Goal: Task Accomplishment & Management: Manage account settings

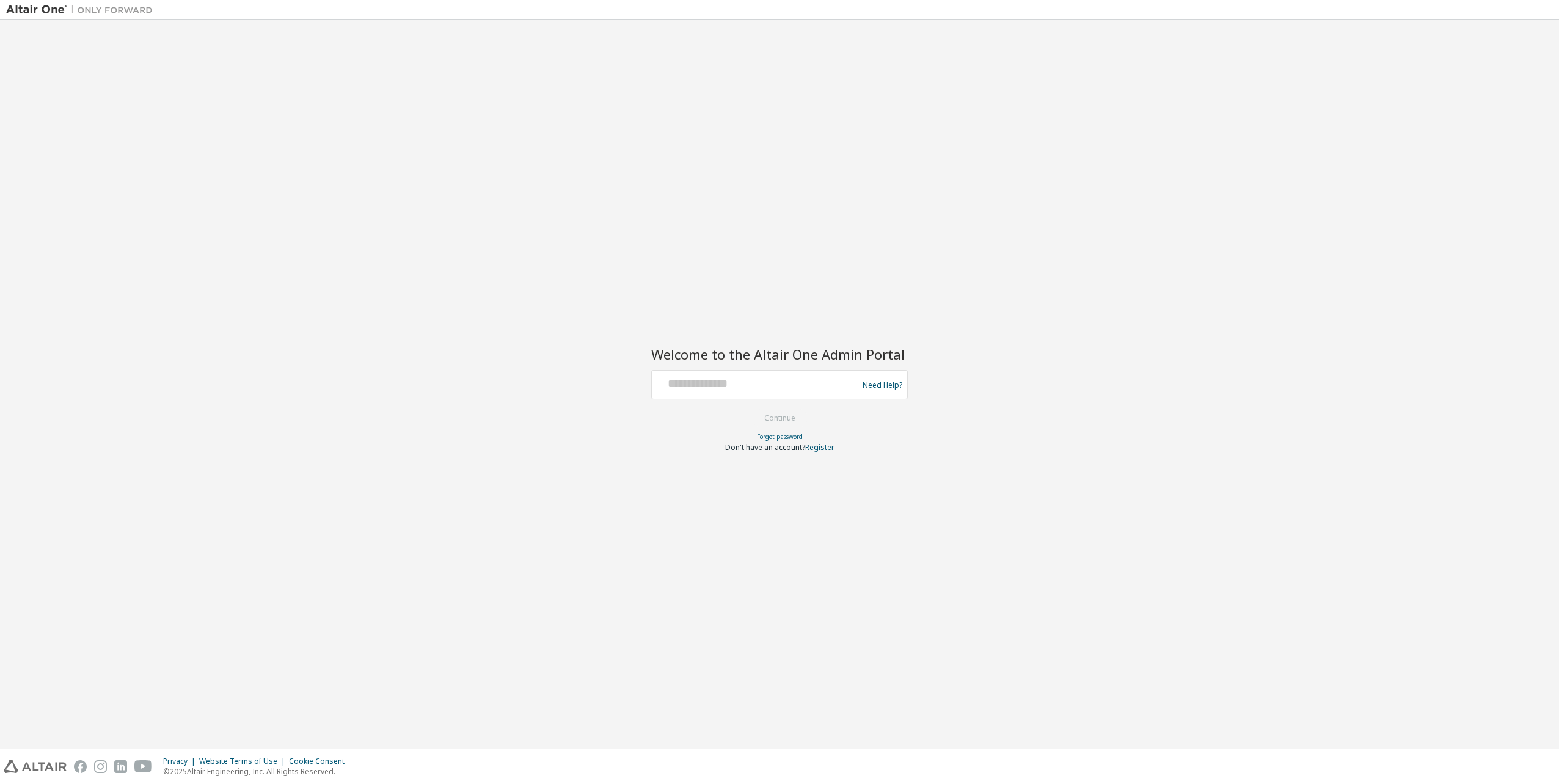
click at [733, 393] on div at bounding box center [757, 384] width 200 height 23
click at [738, 386] on input "text" at bounding box center [757, 381] width 200 height 18
type input "**********"
click at [781, 413] on button "Continue" at bounding box center [779, 418] width 57 height 18
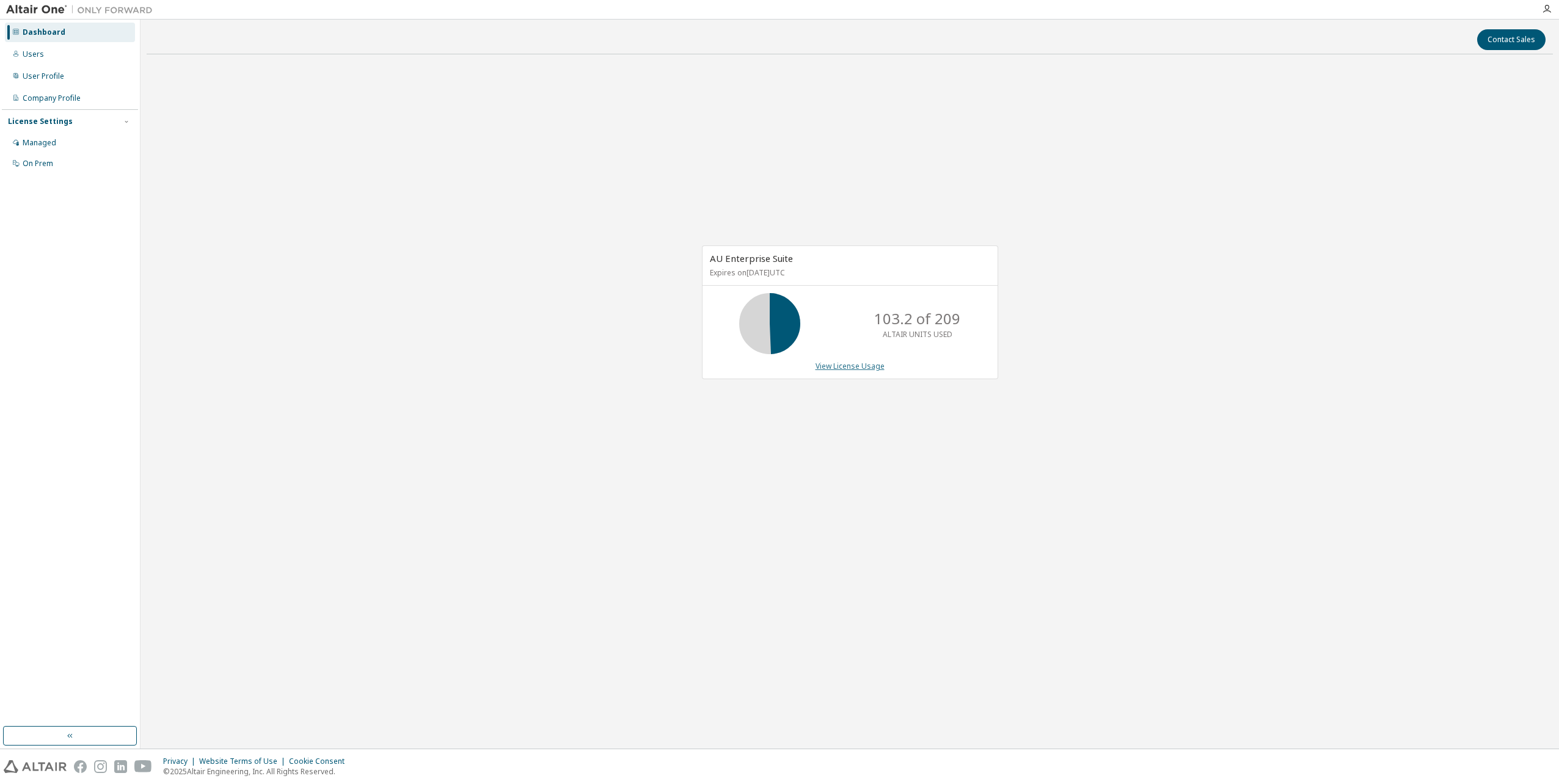
click at [854, 367] on link "View License Usage" at bounding box center [850, 366] width 69 height 11
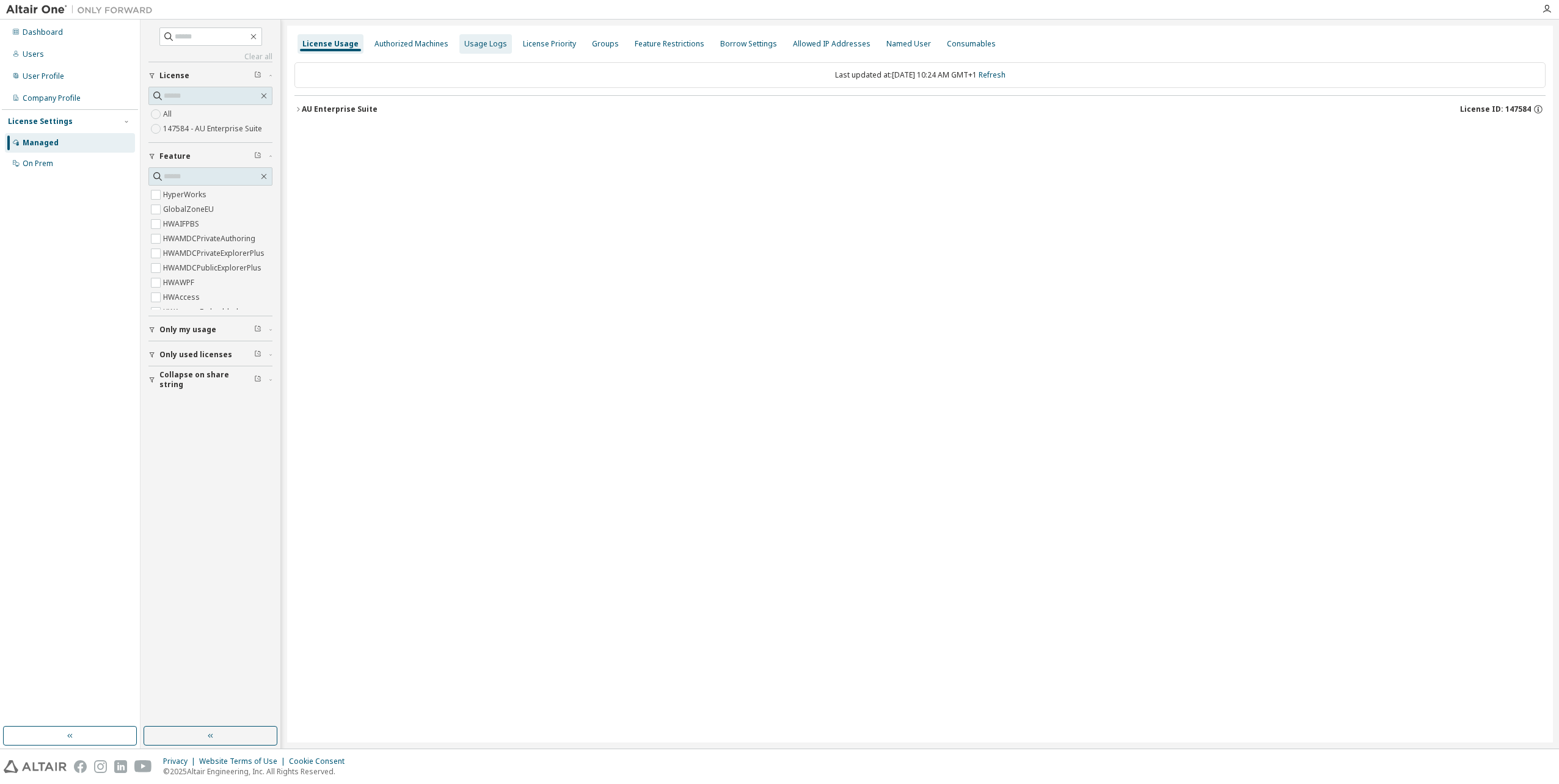
click at [486, 41] on div "Usage Logs" at bounding box center [485, 44] width 43 height 10
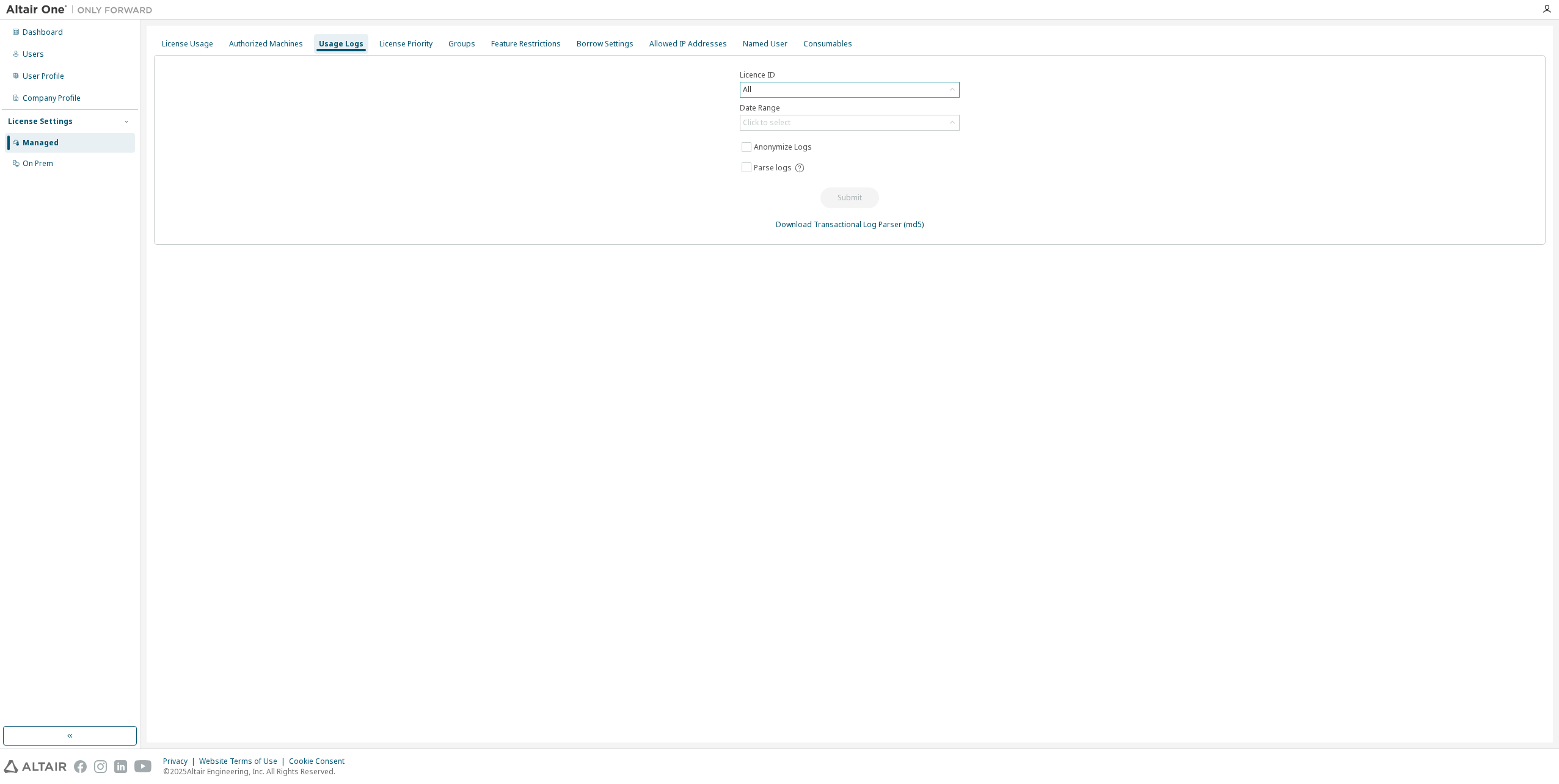
click at [777, 91] on div "All" at bounding box center [849, 89] width 218 height 15
click at [586, 140] on div "Licence ID All All 120365 - AU AEC Advanced Structural Engineer (Expired) 14758…" at bounding box center [849, 150] width 1391 height 190
click at [190, 40] on div "License Usage" at bounding box center [187, 44] width 51 height 10
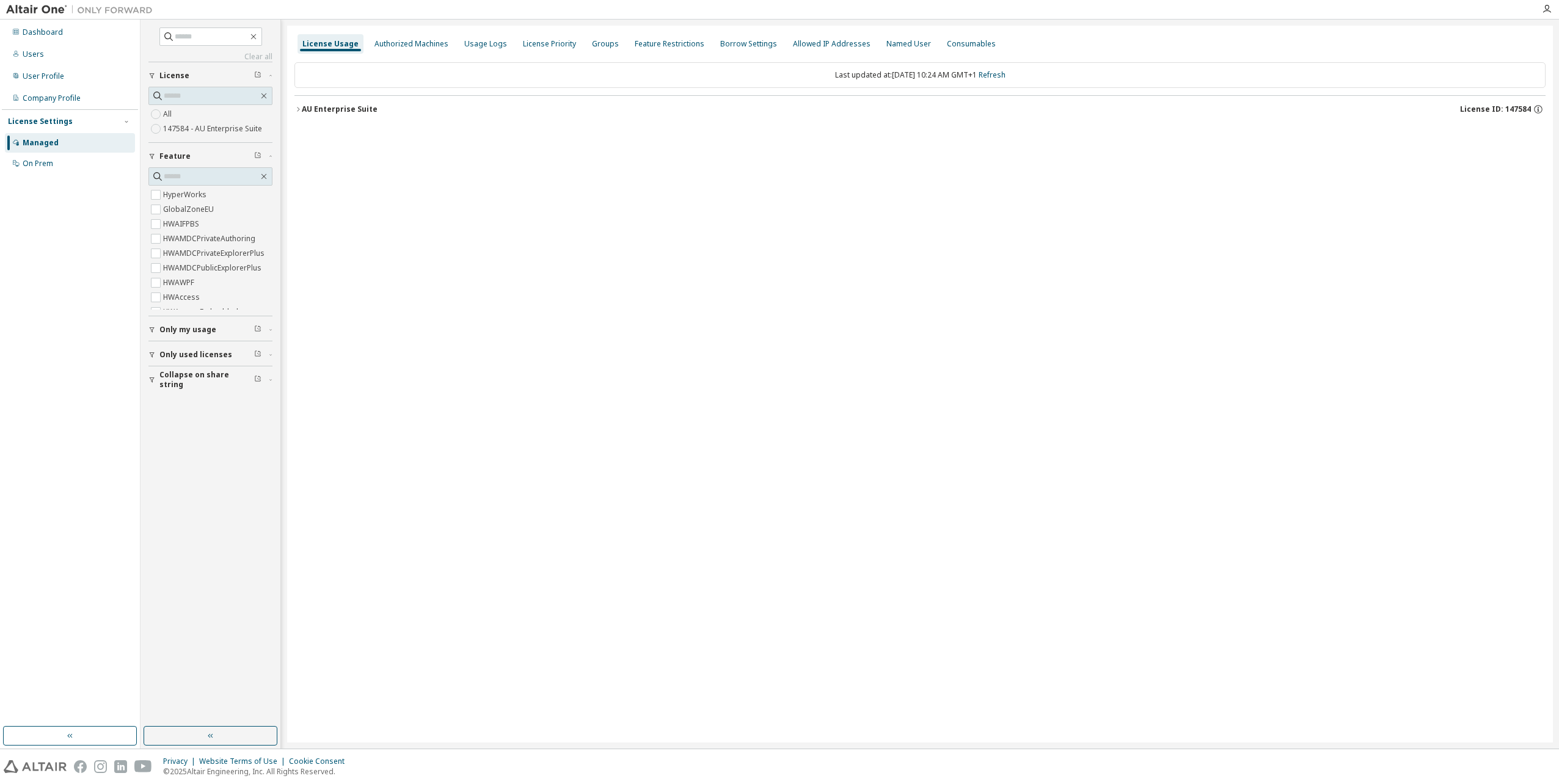
click at [178, 129] on label "147584 - AU Enterprise Suite" at bounding box center [214, 129] width 101 height 15
click at [297, 108] on icon "button" at bounding box center [298, 109] width 7 height 7
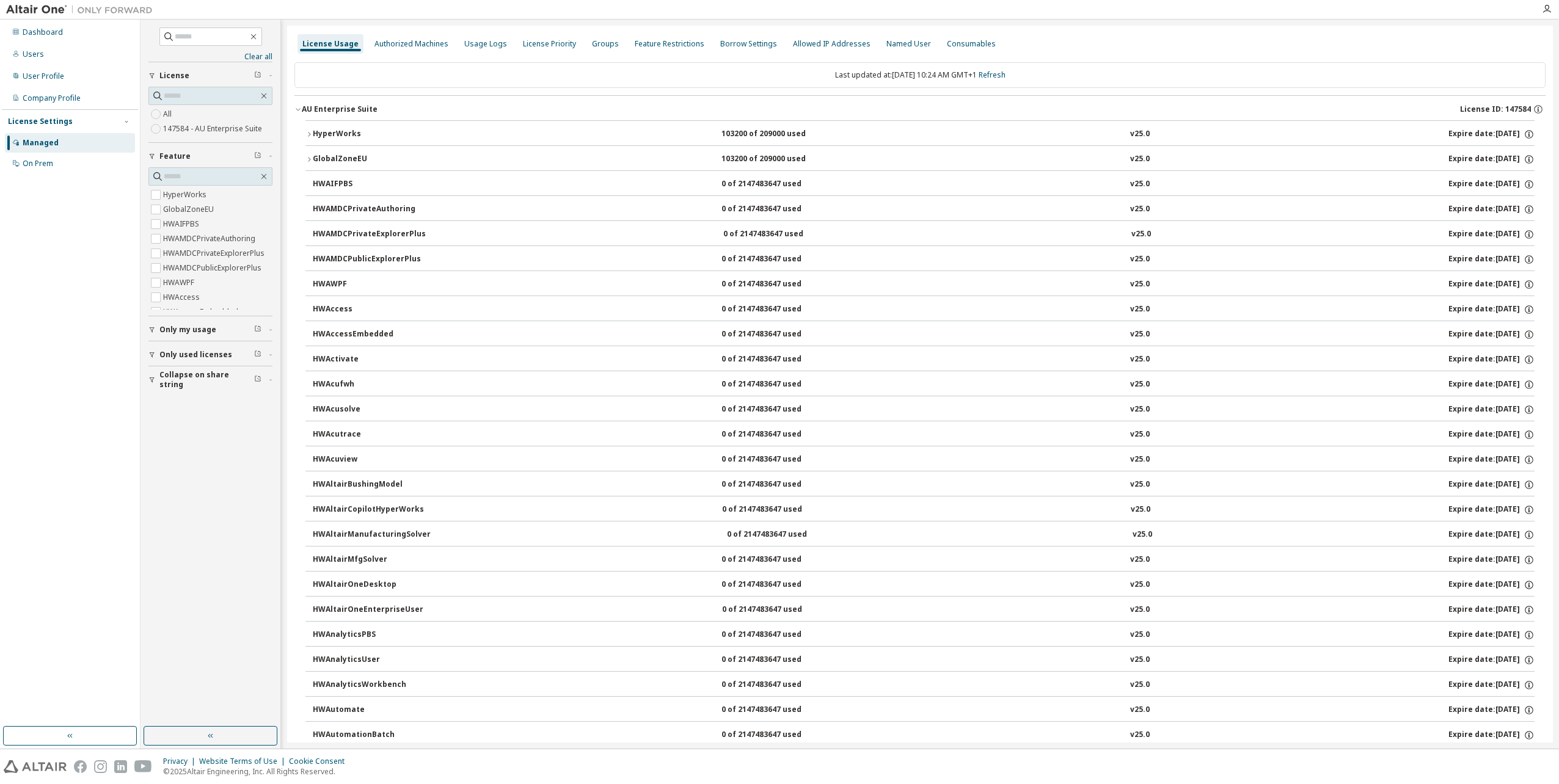
click at [325, 136] on div "HyperWorks" at bounding box center [367, 134] width 110 height 11
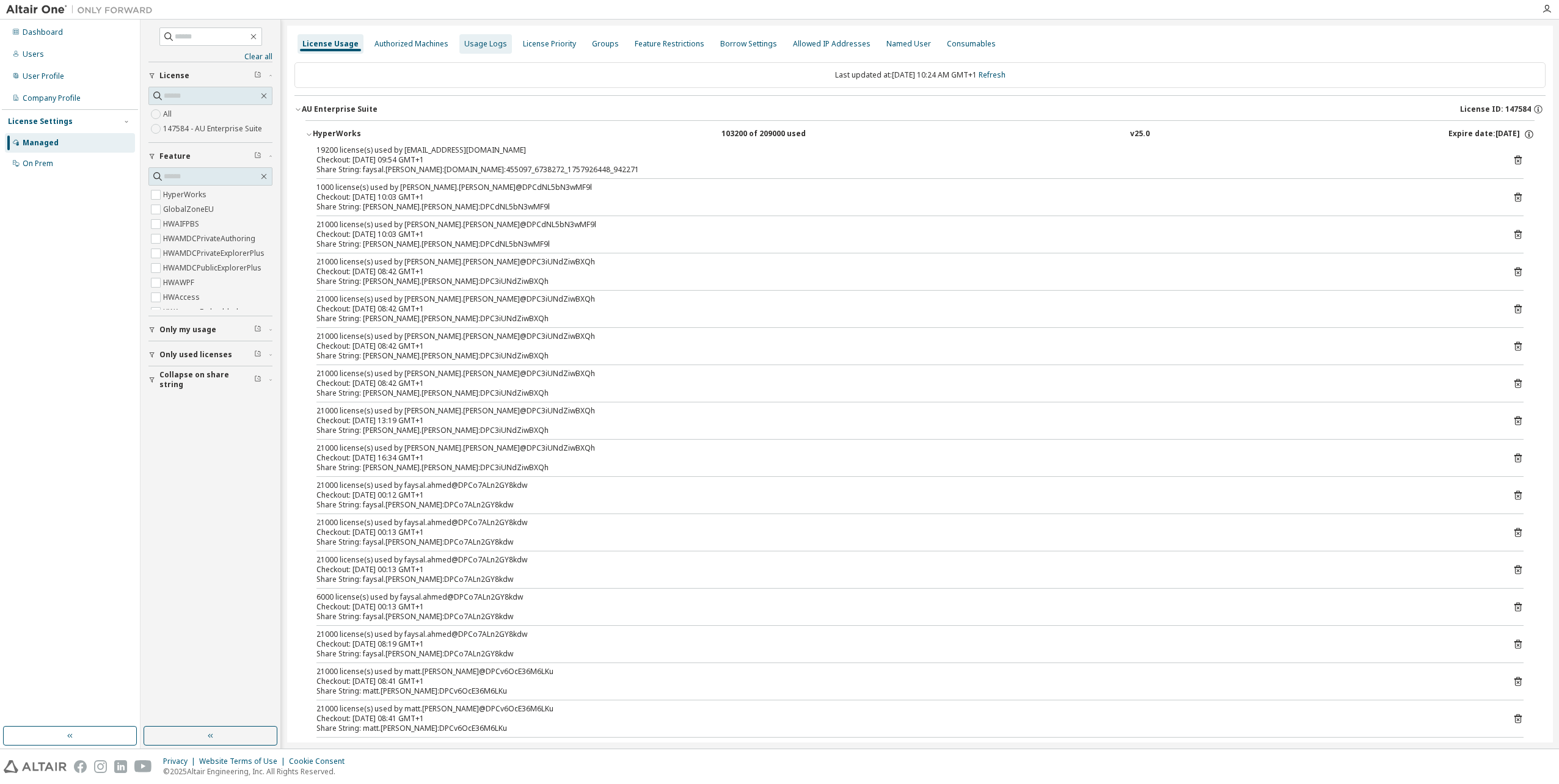
click at [496, 44] on div "Usage Logs" at bounding box center [485, 44] width 43 height 10
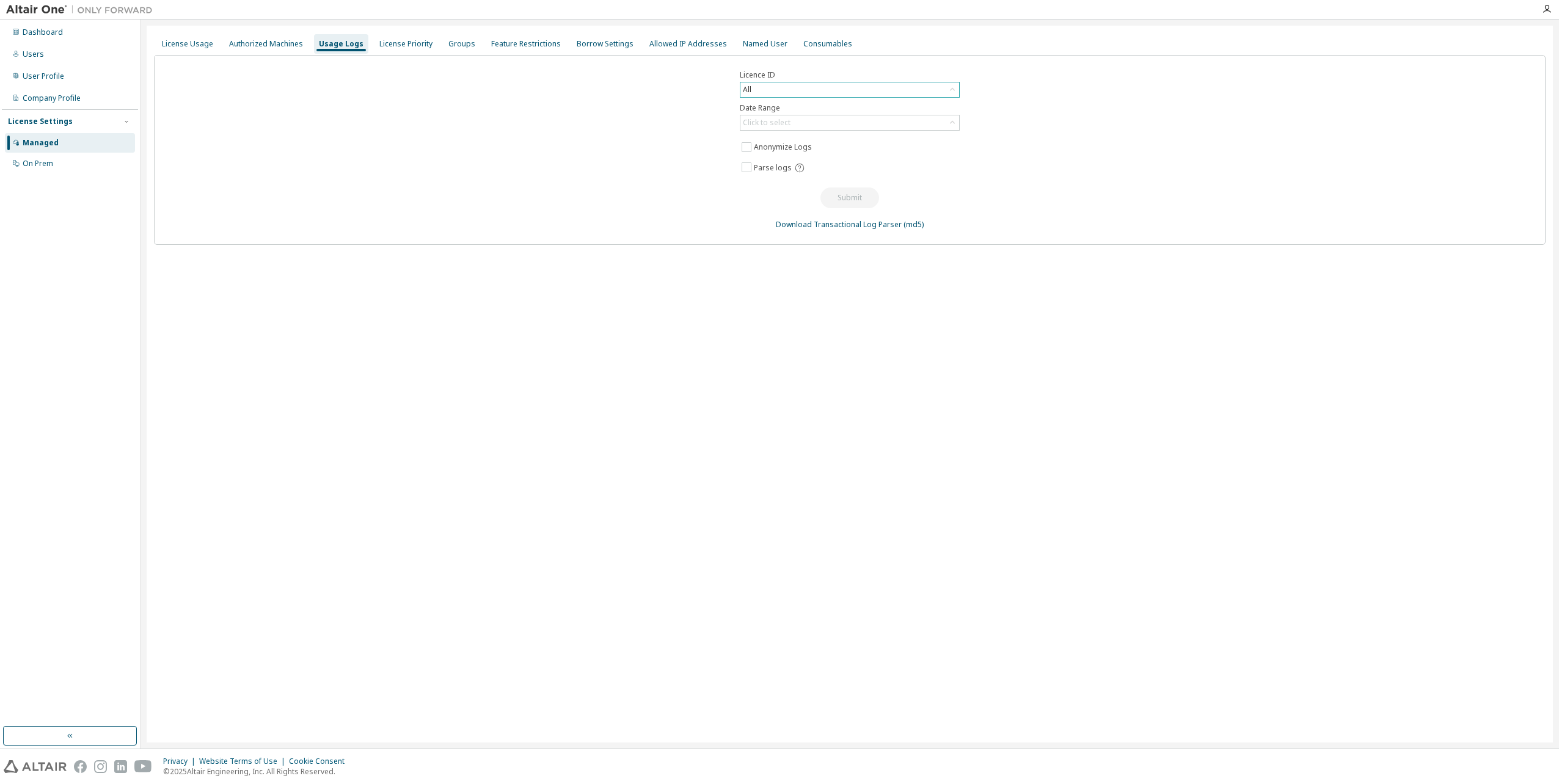
click at [781, 91] on div "All" at bounding box center [849, 89] width 218 height 15
click at [818, 152] on li "147584 - AU Enterprise Suite" at bounding box center [849, 155] width 216 height 16
click at [830, 119] on div "Click to select" at bounding box center [849, 122] width 218 height 15
click at [783, 158] on li "Last 30 days" at bounding box center [849, 157] width 216 height 16
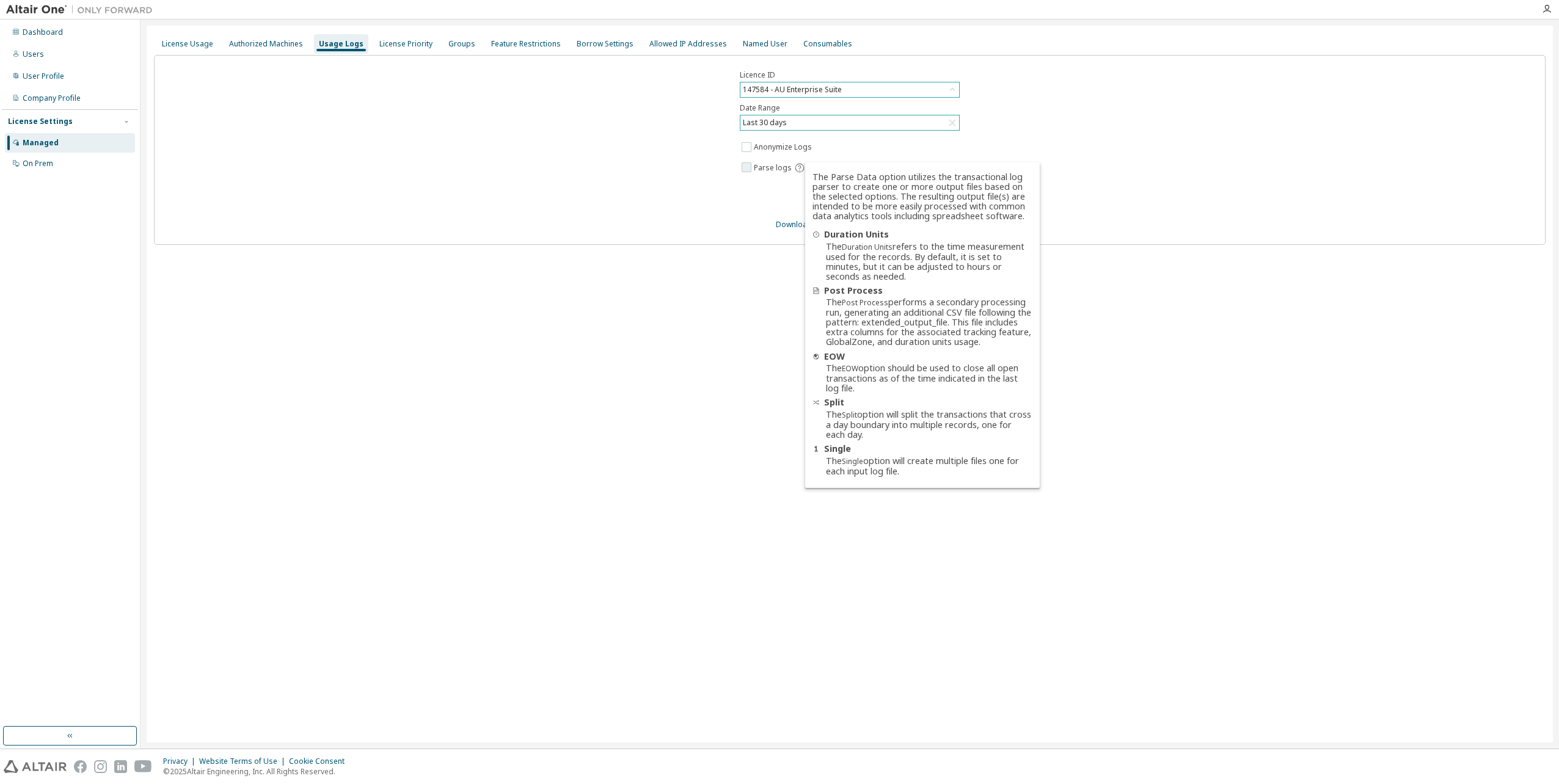
click at [797, 170] on icon at bounding box center [800, 168] width 11 height 11
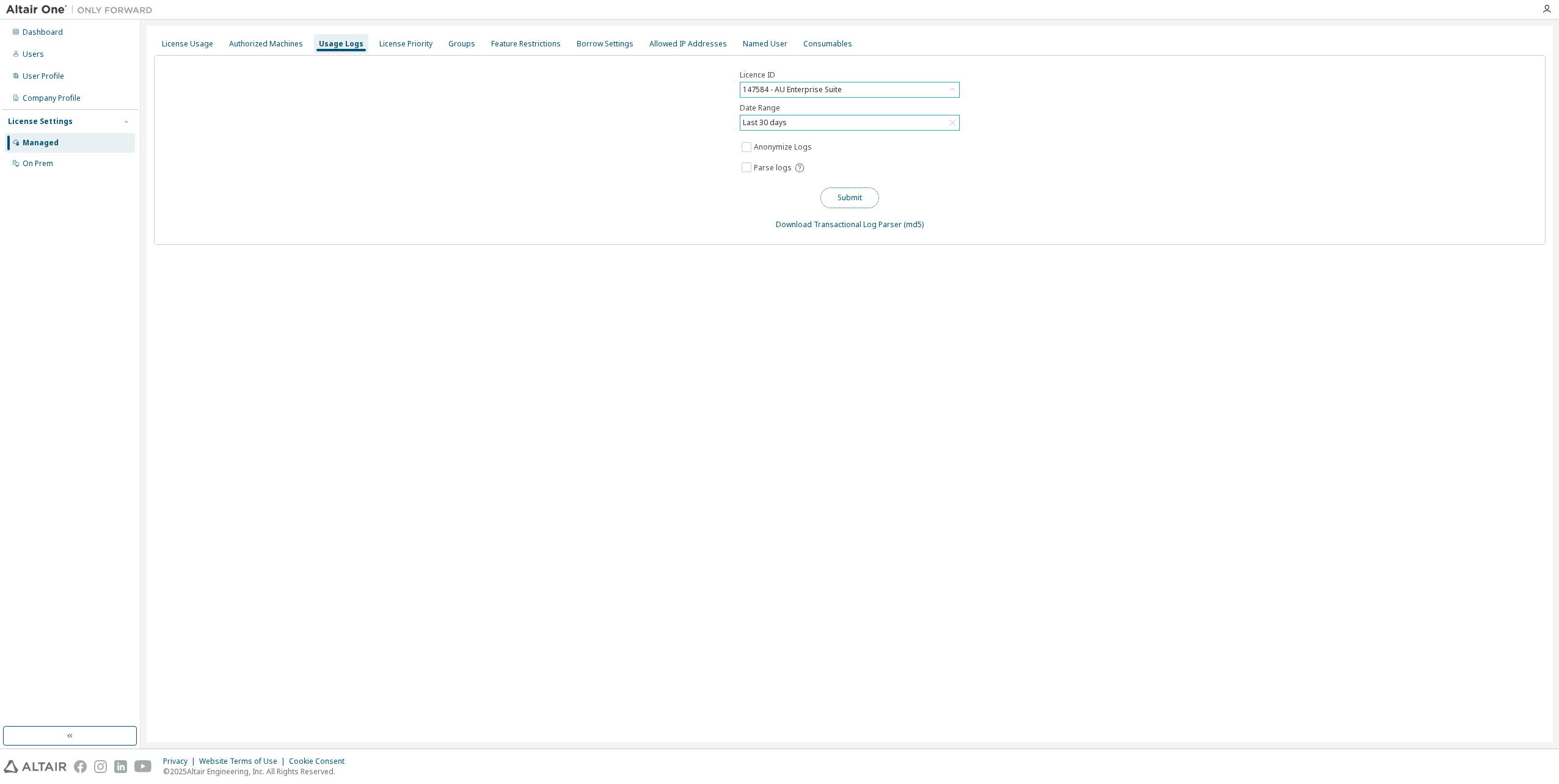
click at [854, 197] on button "Submit" at bounding box center [849, 198] width 58 height 21
drag, startPoint x: 765, startPoint y: 278, endPoint x: 783, endPoint y: 285, distance: 19.3
click at [765, 278] on label "Single" at bounding box center [766, 282] width 24 height 15
click at [759, 264] on label "Split" at bounding box center [762, 262] width 18 height 15
click at [756, 241] on label "EOW" at bounding box center [763, 242] width 19 height 15
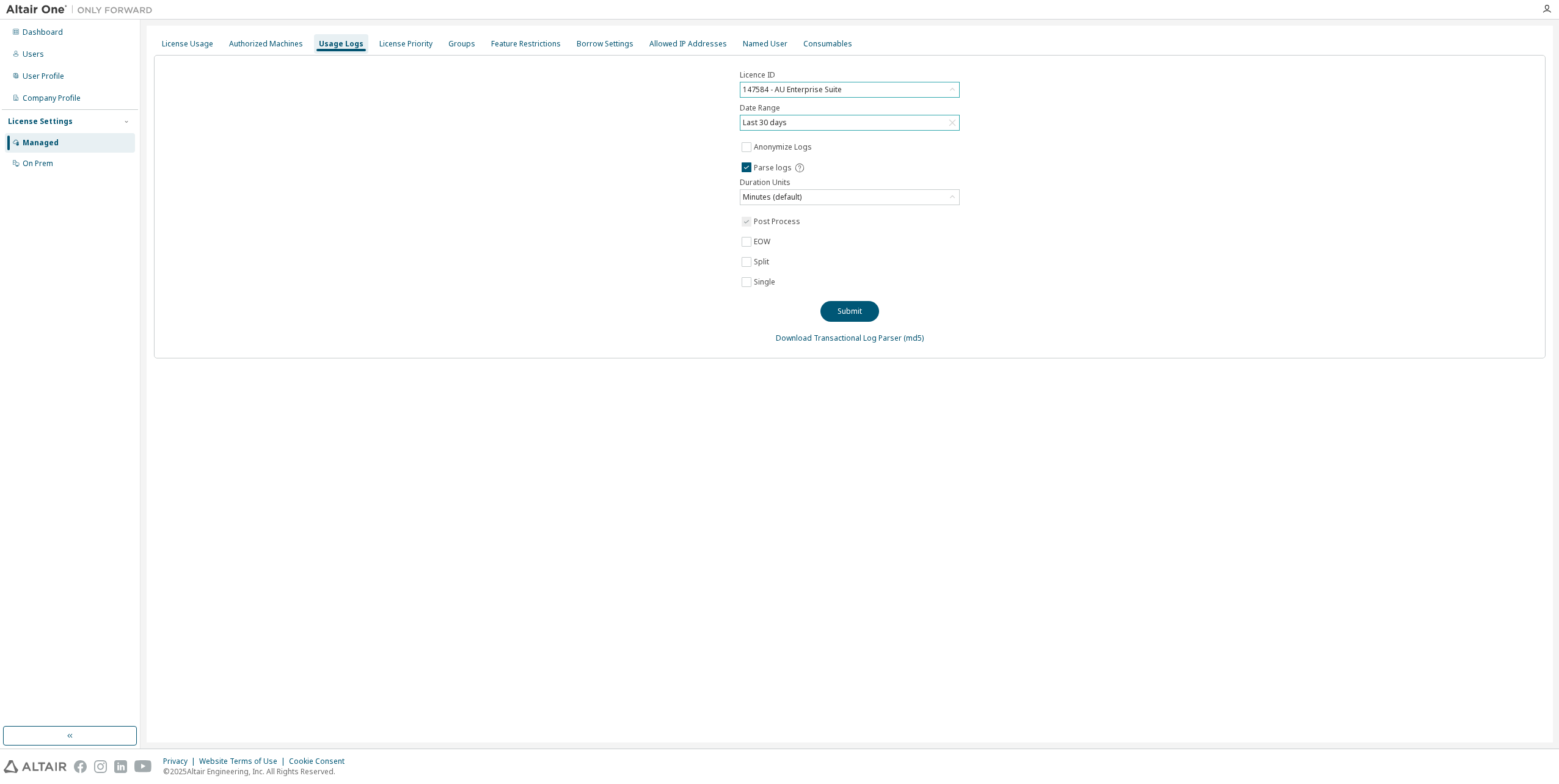
drag, startPoint x: 1280, startPoint y: 137, endPoint x: 1228, endPoint y: 143, distance: 52.3
click at [1280, 137] on div "Licence ID 147584 - AU Enterprise Suite Date Range Last 30 days Anonymize Logs …" at bounding box center [849, 207] width 1391 height 303
click at [882, 340] on link "Download Transactional Log Parser" at bounding box center [838, 338] width 126 height 11
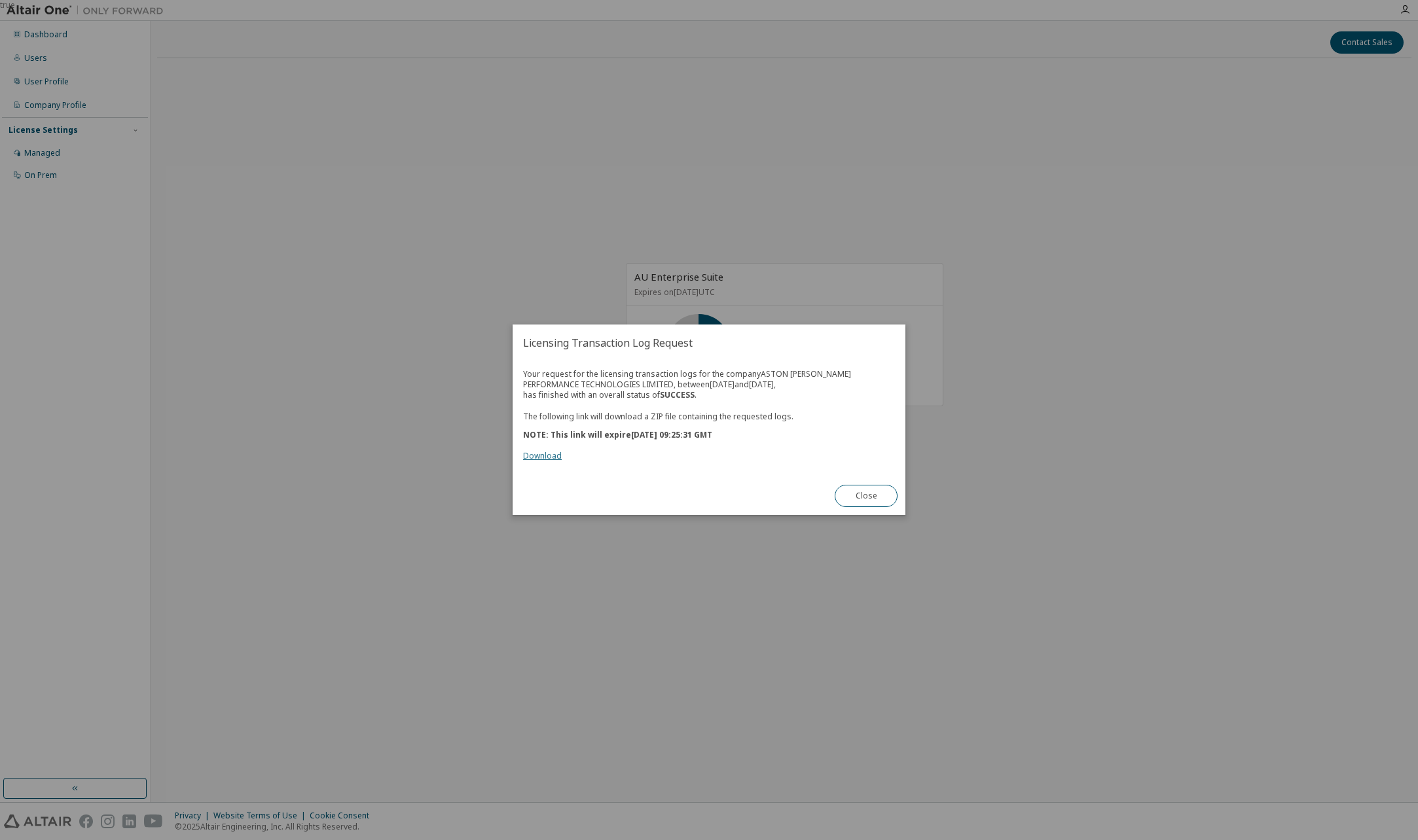
click at [547, 457] on link "Download" at bounding box center [542, 456] width 38 height 11
click at [868, 493] on button "Close" at bounding box center [865, 497] width 63 height 23
